Goal: Use online tool/utility: Use online tool/utility

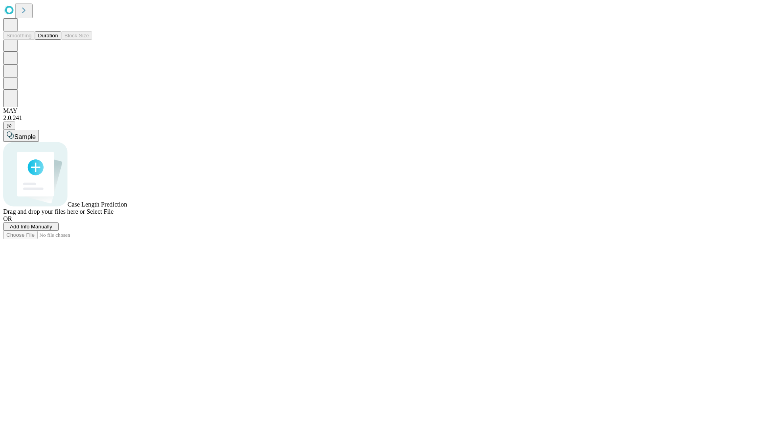
click at [58, 40] on button "Duration" at bounding box center [48, 35] width 26 height 8
click at [114, 215] on span "Select File" at bounding box center [100, 211] width 27 height 7
